Goal: Information Seeking & Learning: Check status

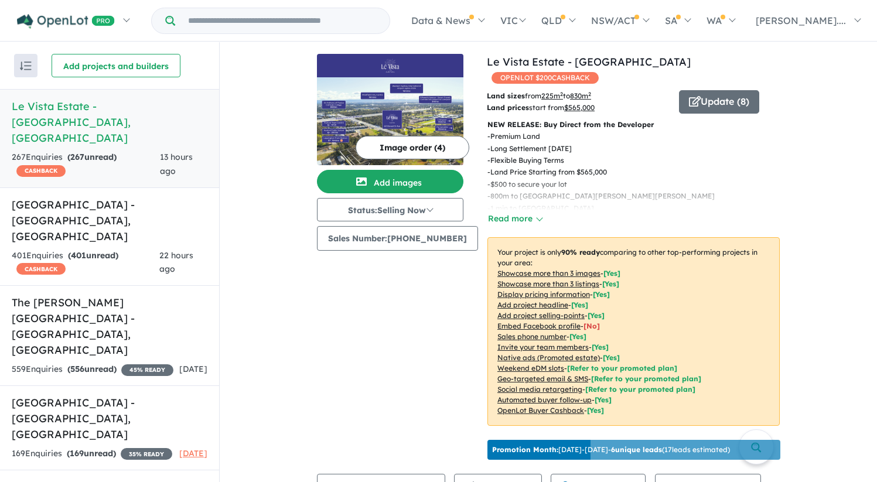
scroll to position [407, 0]
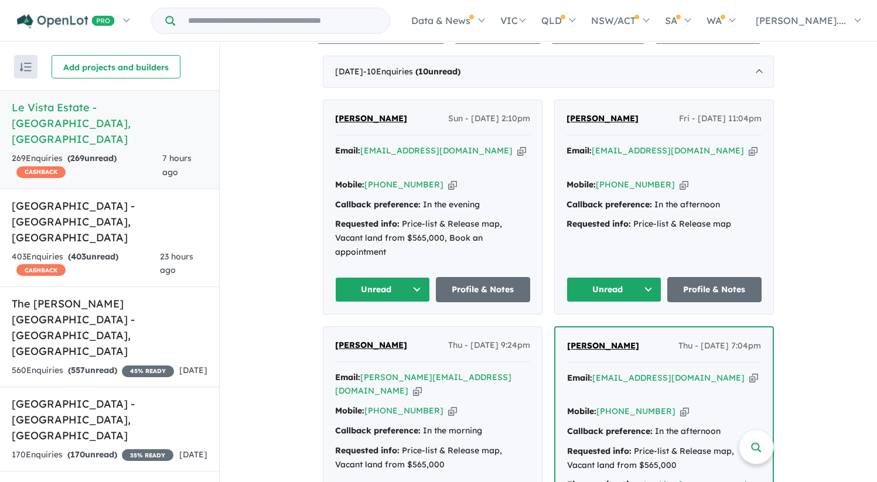
scroll to position [370, 0]
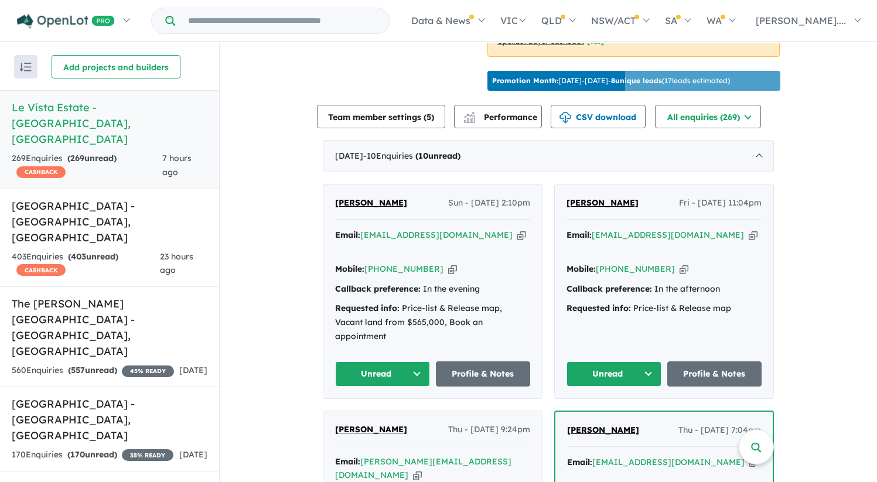
click at [349, 197] on span "[PERSON_NAME]" at bounding box center [371, 202] width 72 height 11
click at [74, 198] on h5 "Leppington Square Estate - Leppington , NSW" at bounding box center [110, 221] width 196 height 47
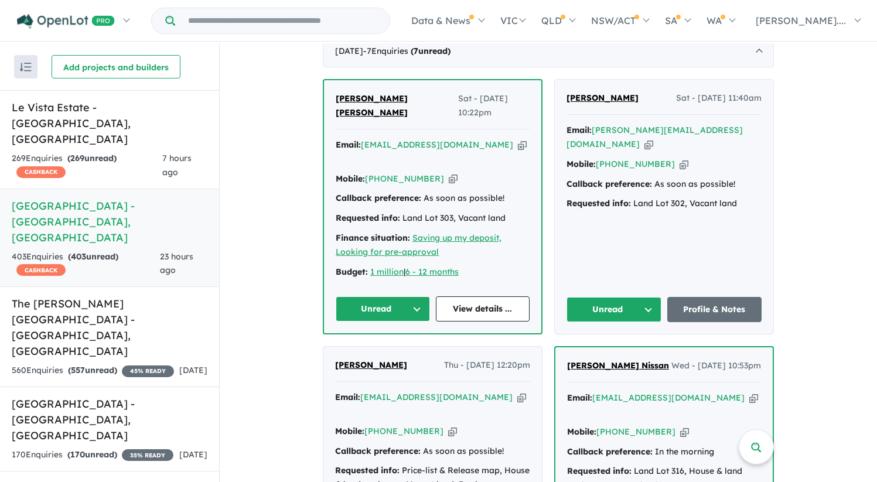
scroll to position [475, 0]
click at [374, 101] on div "Erum Adnan Khan Sat - 06/09/2025, 10:22pm Email: erum2810@gmail.com Copied! Mob…" at bounding box center [432, 206] width 217 height 253
click at [377, 110] on span "Erum Adnan Khan" at bounding box center [372, 105] width 72 height 25
click at [110, 296] on h5 "The Rickard Gardens Estate - Leppington , NSW" at bounding box center [110, 327] width 196 height 63
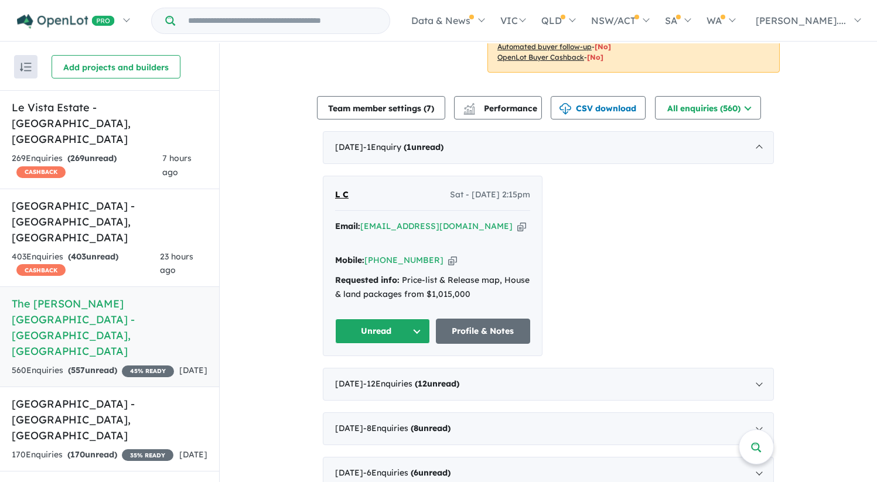
scroll to position [370, 0]
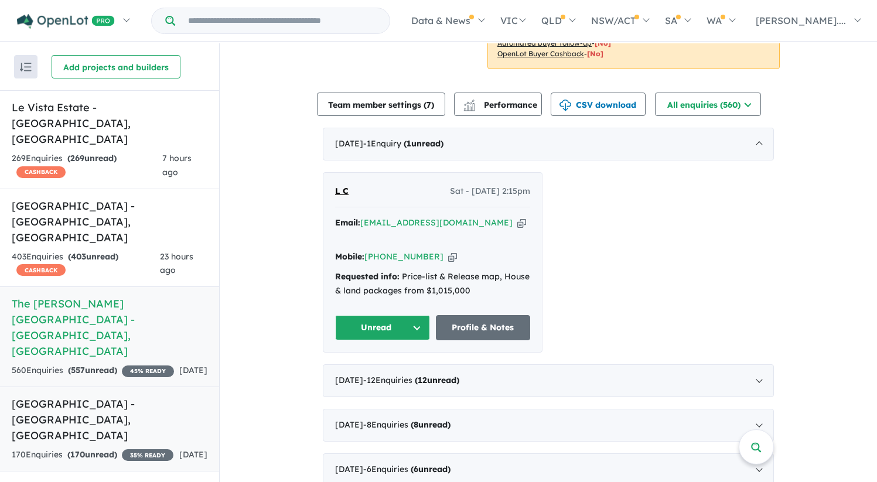
click at [106, 396] on h5 "Bellevue Estate - Austral , NSW" at bounding box center [110, 419] width 196 height 47
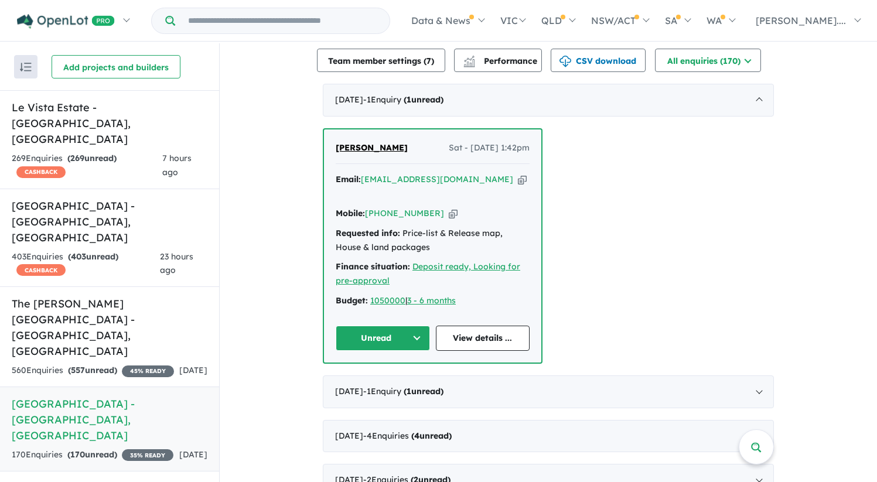
scroll to position [414, 0]
click at [368, 142] on span "[PERSON_NAME]" at bounding box center [372, 147] width 72 height 11
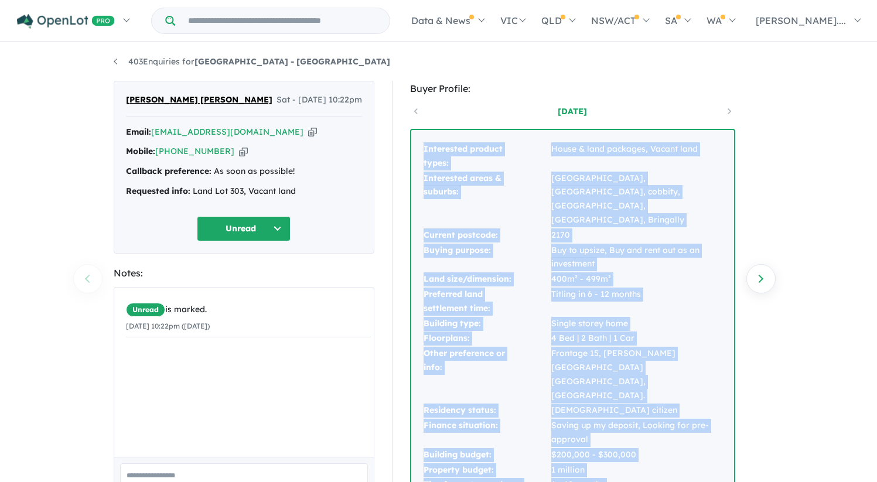
drag, startPoint x: 423, startPoint y: 149, endPoint x: 598, endPoint y: 438, distance: 337.3
click at [598, 438] on div "Interested product types: House & land packages, Vacant land Interested areas &…" at bounding box center [572, 328] width 323 height 396
copy tbody "Interested product types: House & land packages, Vacant land Interested areas &…"
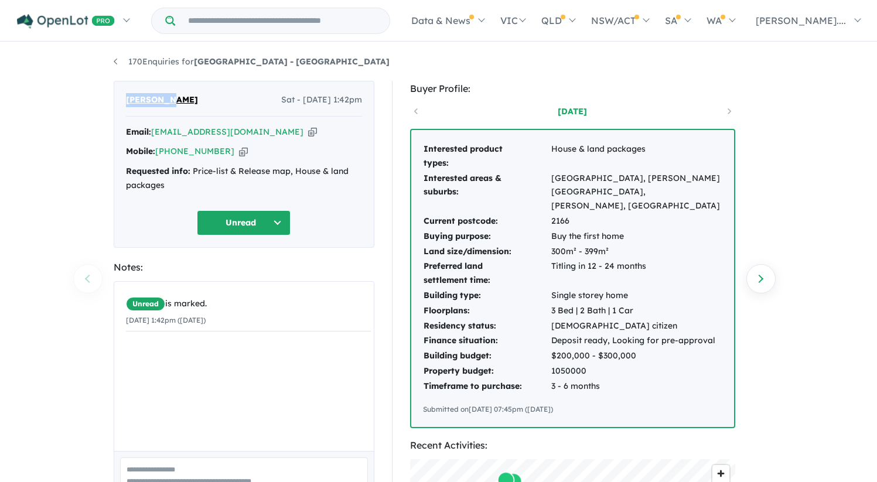
drag, startPoint x: 122, startPoint y: 99, endPoint x: 172, endPoint y: 96, distance: 49.3
click at [172, 96] on div "[PERSON_NAME] Sat - [DATE] 1:42pm Email: [EMAIL_ADDRESS][DOMAIN_NAME] Copied! M…" at bounding box center [244, 164] width 261 height 167
copy span "[PERSON_NAME]"
click at [239, 154] on icon "button" at bounding box center [243, 151] width 9 height 12
copy span "[PERSON_NAME]"
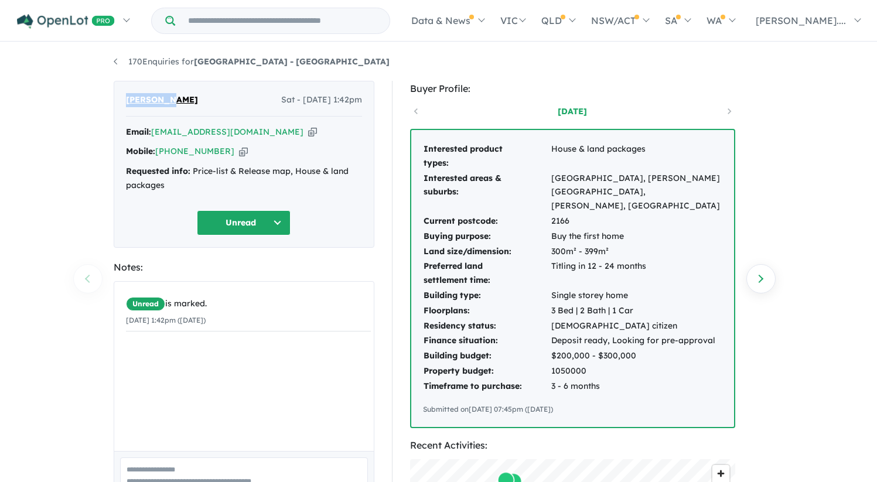
click at [308, 132] on icon "button" at bounding box center [312, 132] width 9 height 12
copy span "[PERSON_NAME]"
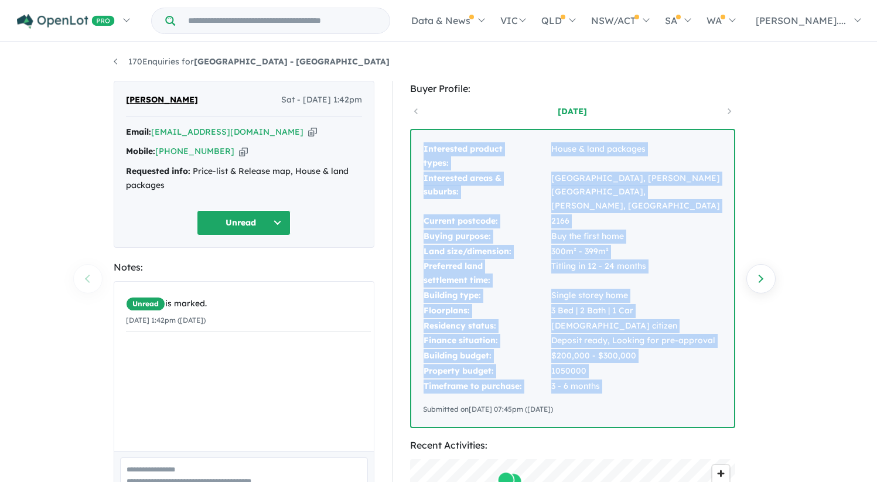
drag, startPoint x: 422, startPoint y: 149, endPoint x: 601, endPoint y: 382, distance: 293.2
click at [601, 382] on div "Interested product types: House & land packages Interested areas & suburbs: [GE…" at bounding box center [572, 278] width 323 height 297
copy tbody "Interested product types: House & land packages Interested areas & suburbs: [GE…"
